Goal: Task Accomplishment & Management: Manage account settings

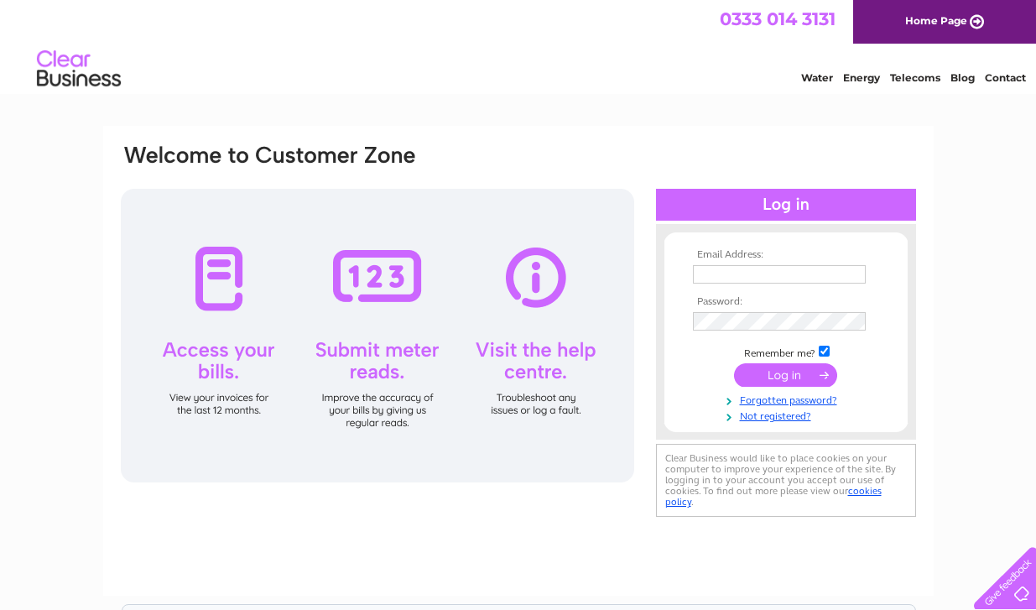
click at [751, 278] on input "text" at bounding box center [779, 274] width 173 height 18
type input "accounts@midland-electrical.com"
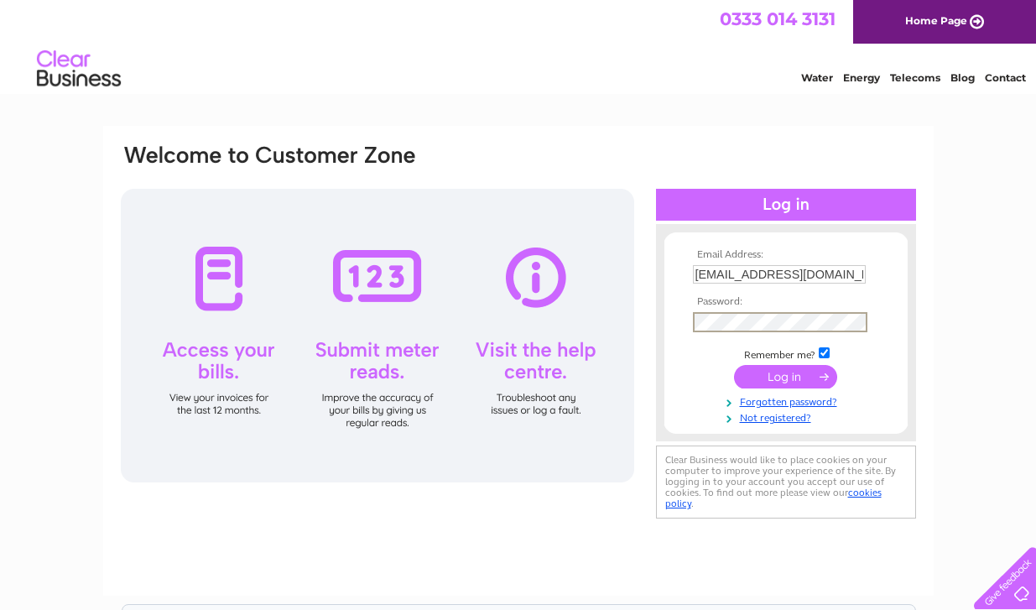
click at [768, 377] on input "submit" at bounding box center [785, 376] width 103 height 23
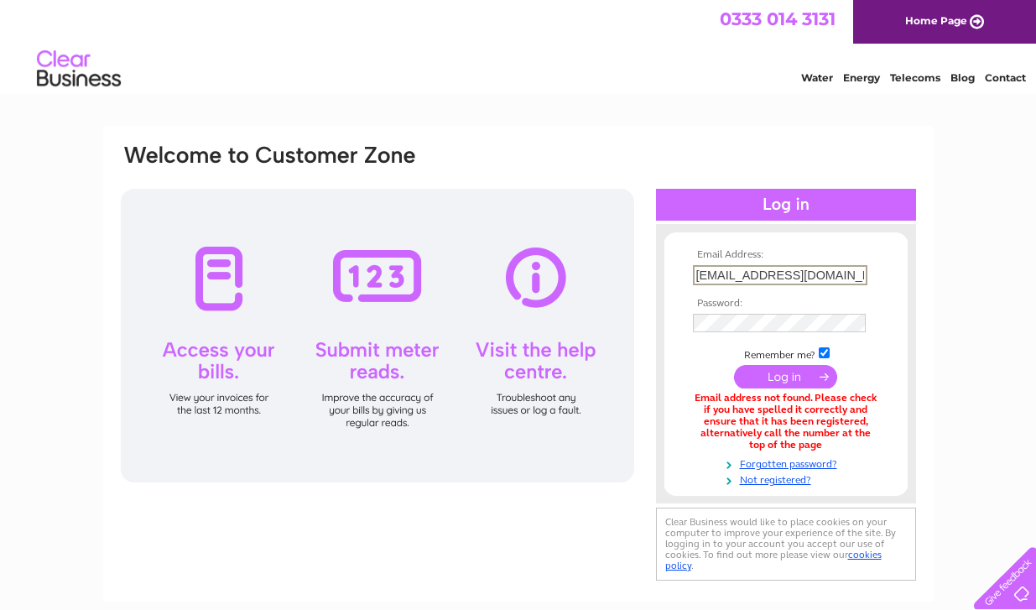
click at [841, 273] on input "[EMAIL_ADDRESS][DOMAIN_NAME]" at bounding box center [780, 275] width 174 height 20
drag, startPoint x: 744, startPoint y: 279, endPoint x: 670, endPoint y: 282, distance: 73.9
click at [670, 282] on form "Email Address: accounts@midland-electrical.com Password: Forgotten password?" at bounding box center [785, 367] width 243 height 237
type input "j-gray@midland-electrical.com"
click at [776, 380] on input "submit" at bounding box center [785, 374] width 103 height 23
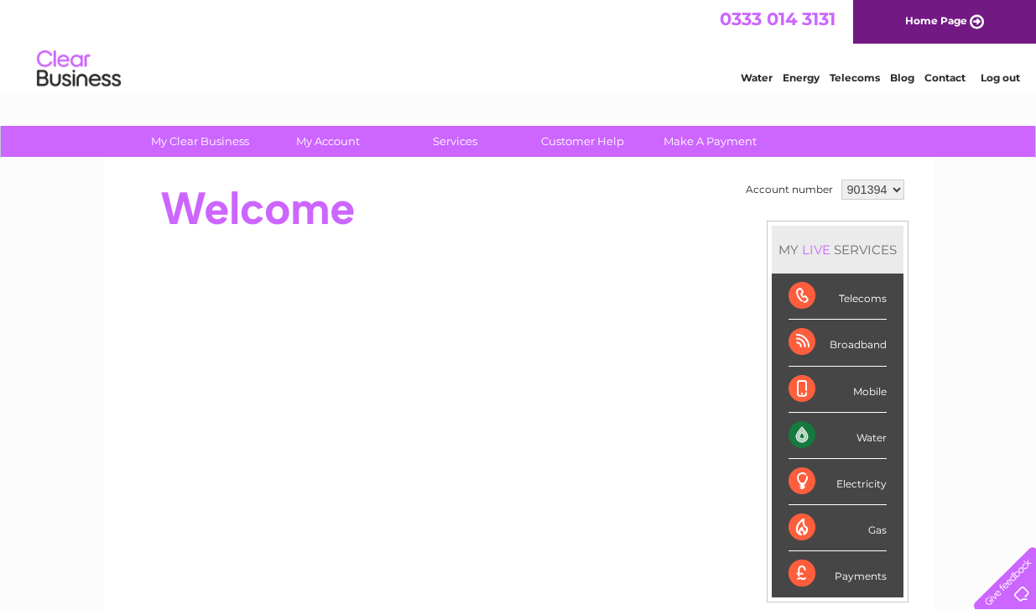
click at [795, 438] on div "Water" at bounding box center [838, 436] width 98 height 46
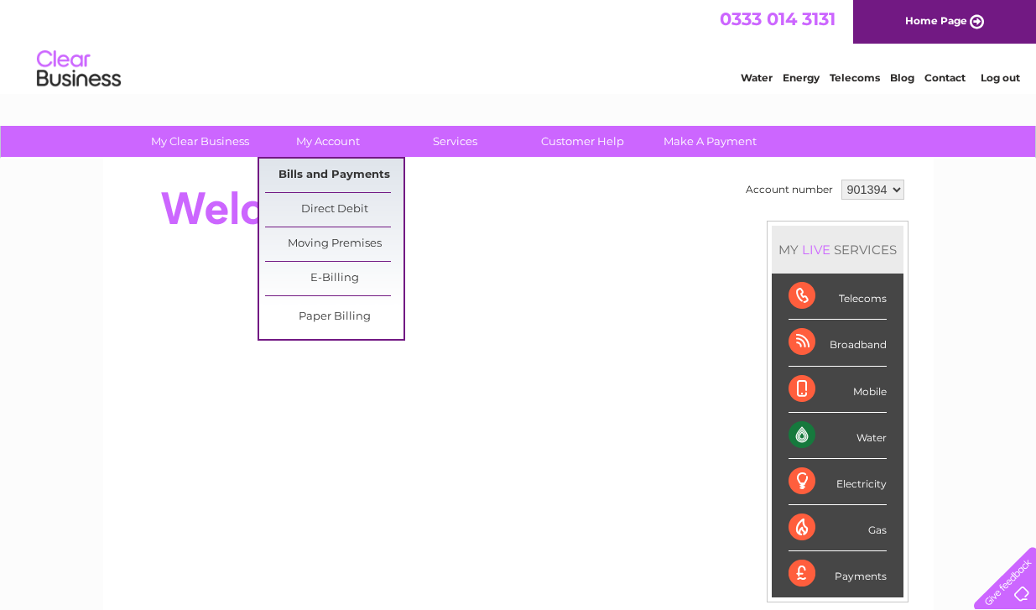
click at [339, 178] on link "Bills and Payments" at bounding box center [334, 176] width 138 height 34
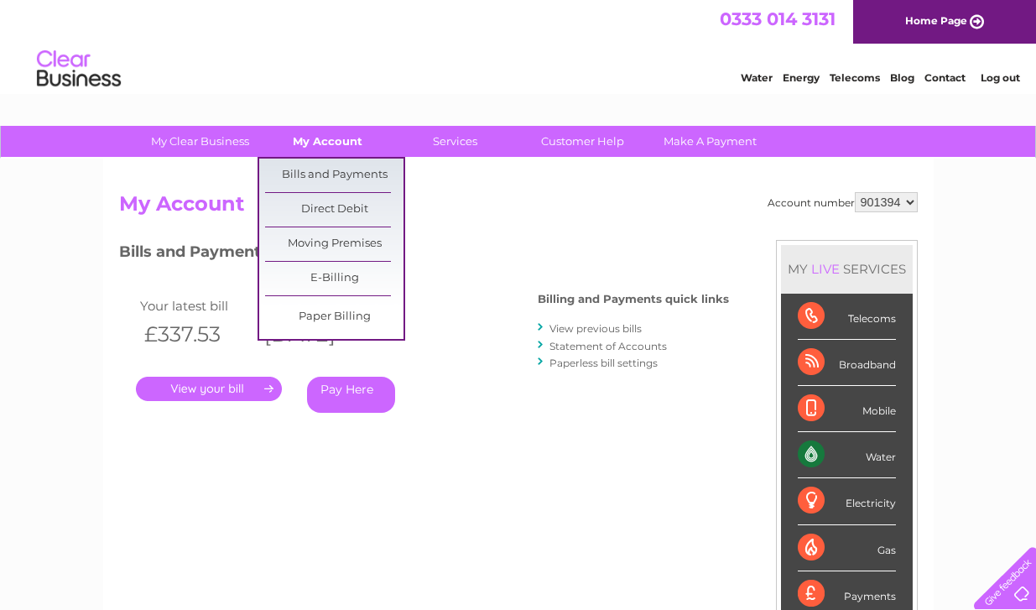
click at [334, 143] on link "My Account" at bounding box center [327, 141] width 138 height 31
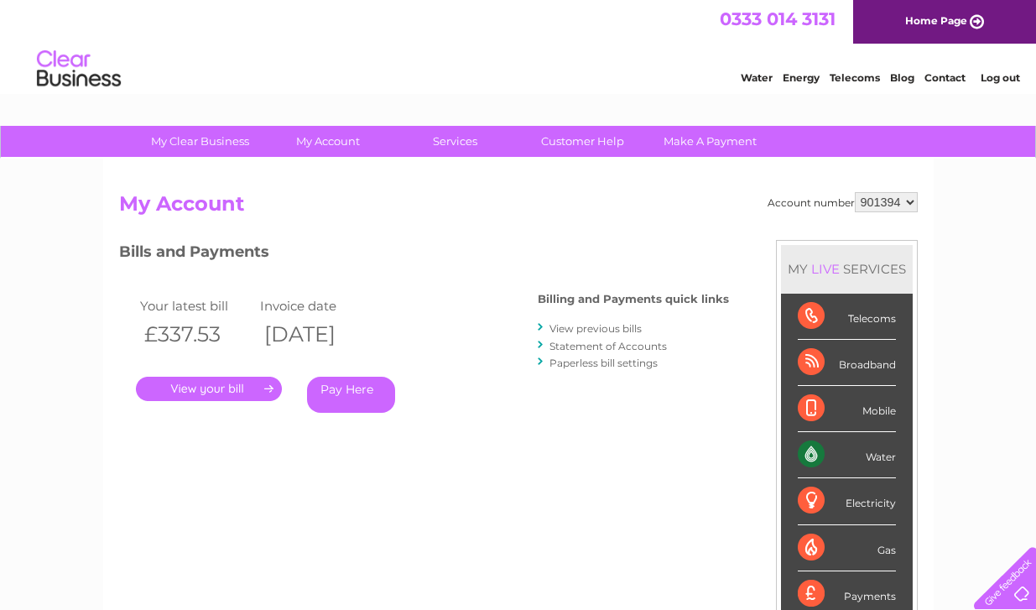
click at [601, 327] on link "View previous bills" at bounding box center [596, 328] width 92 height 13
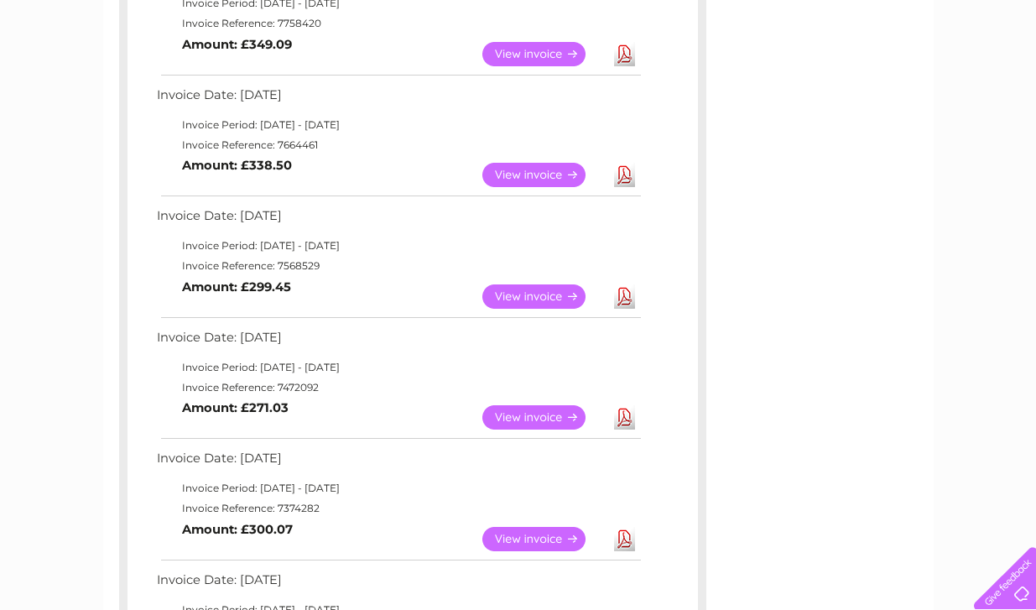
scroll to position [1091, 0]
